Goal: Go to known website: Access a specific website the user already knows

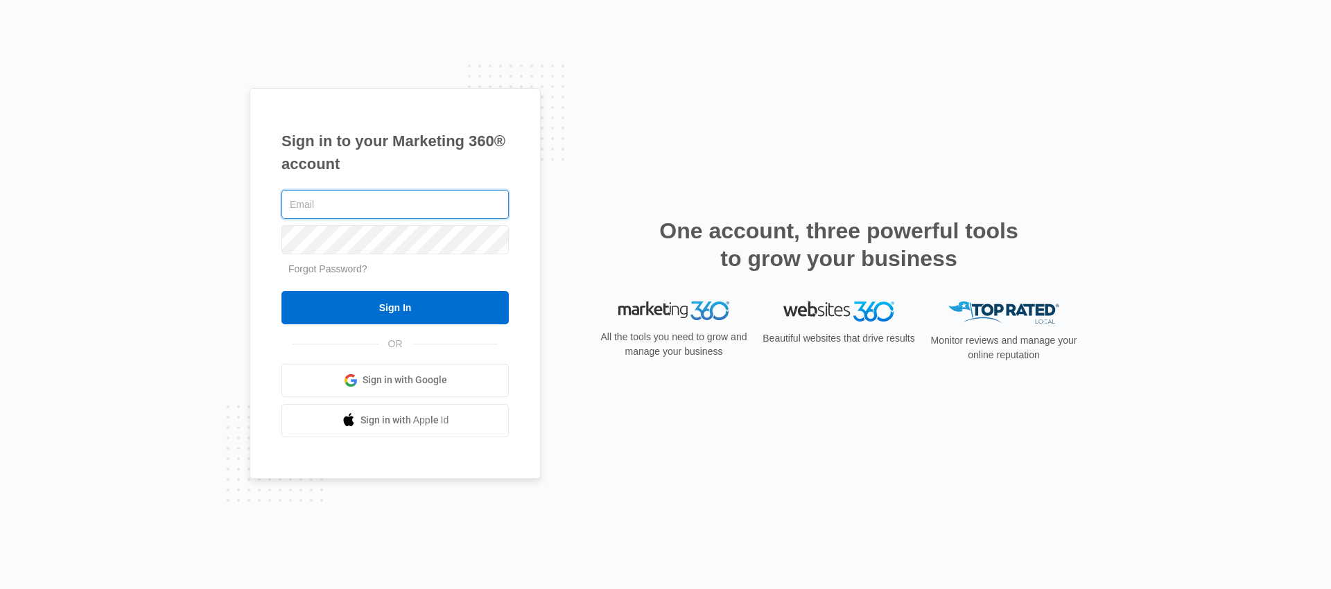
click at [329, 210] on input "text" at bounding box center [394, 204] width 227 height 29
type input "[EMAIL_ADDRESS][PERSON_NAME][DOMAIN_NAME]"
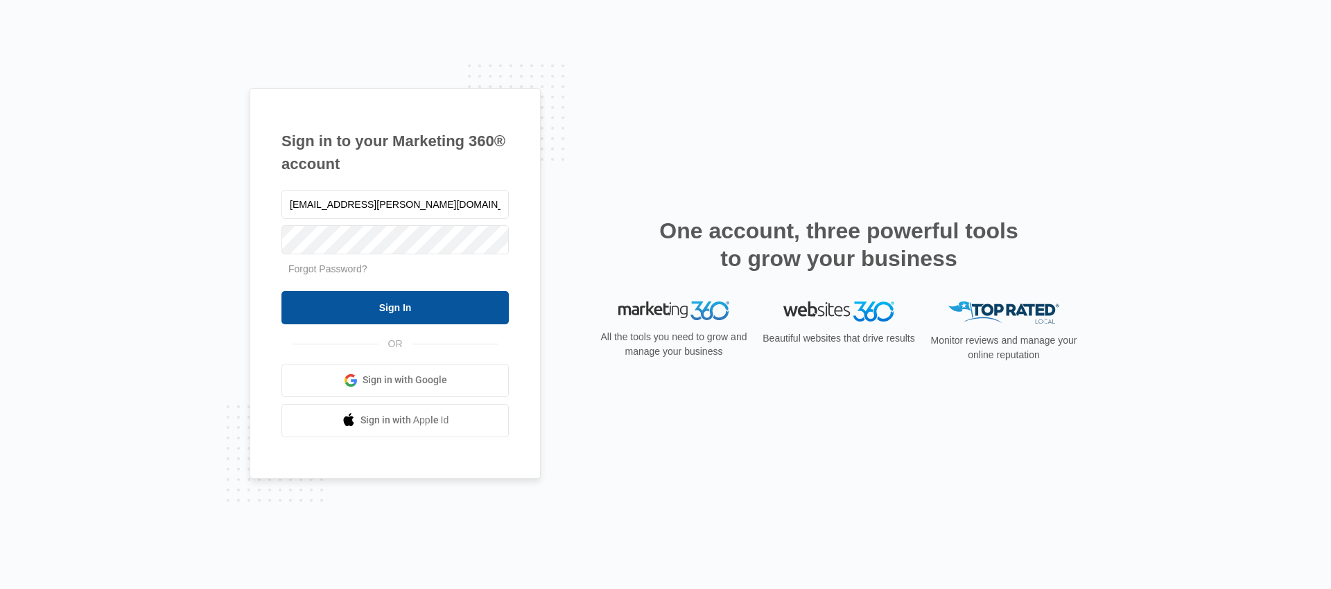
click at [366, 293] on input "Sign In" at bounding box center [394, 307] width 227 height 33
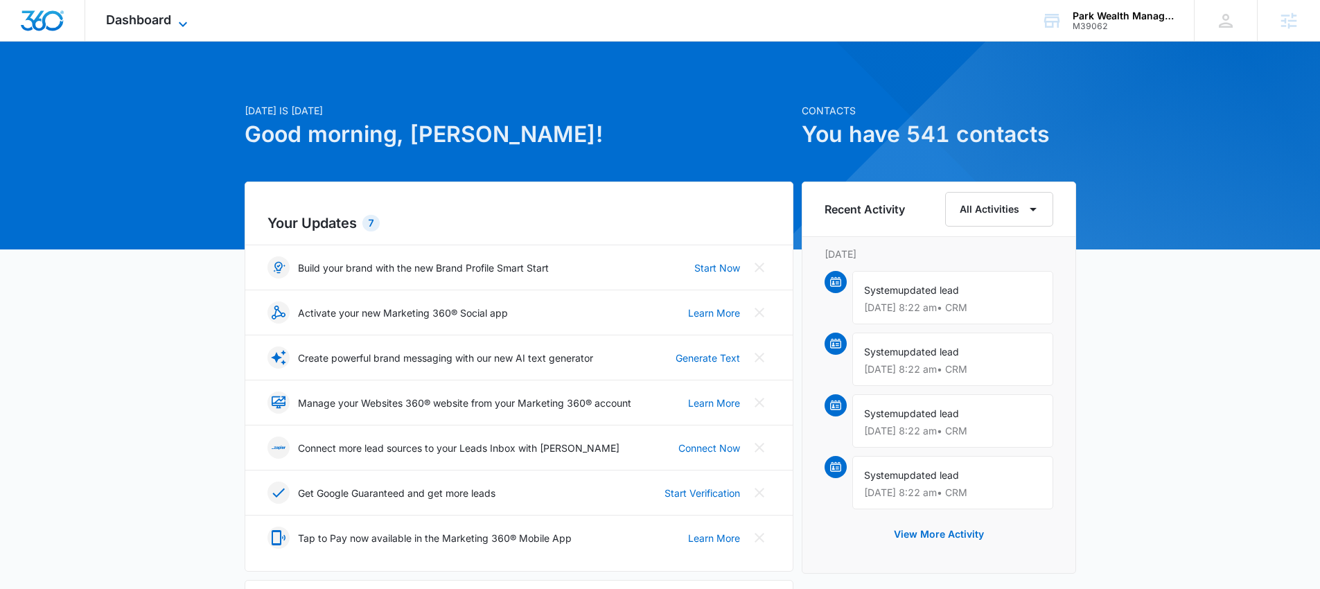
click at [112, 20] on span "Dashboard" at bounding box center [138, 19] width 65 height 15
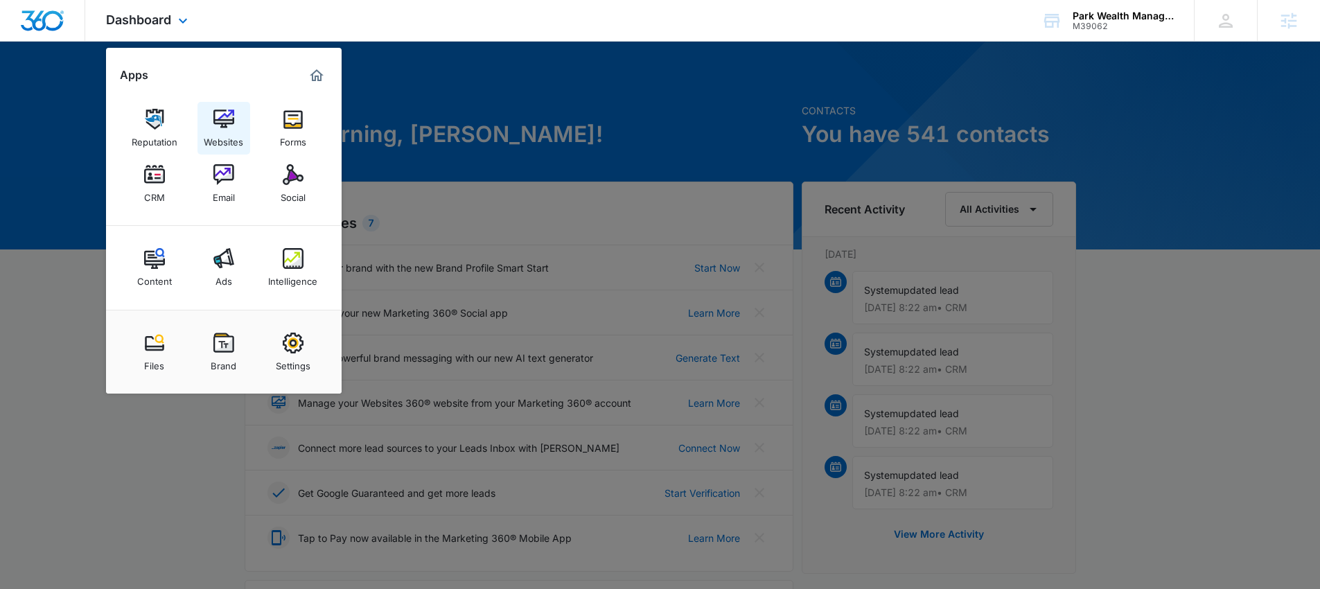
click at [220, 115] on img at bounding box center [223, 119] width 21 height 21
